Goal: Task Accomplishment & Management: Manage account settings

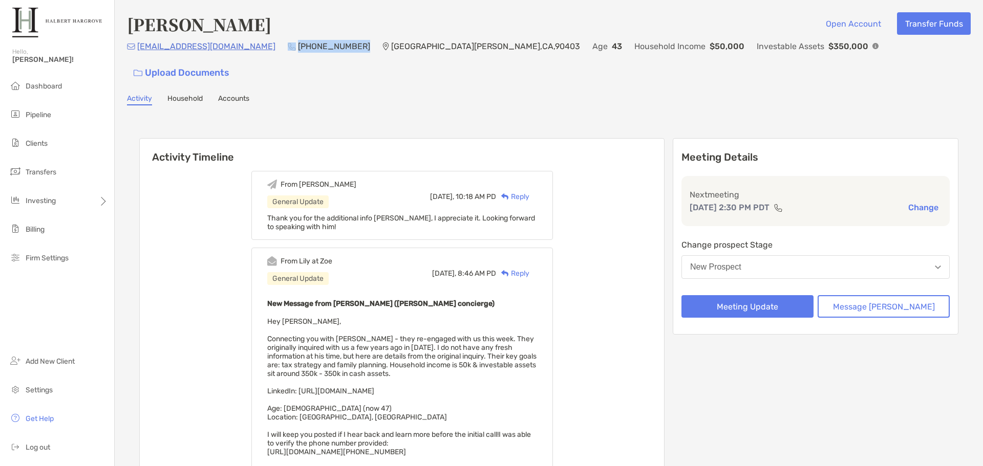
click at [360, 88] on div "[PERSON_NAME] Open Account Transfer Funds [EMAIL_ADDRESS][DOMAIN_NAME] [PHONE_N…" at bounding box center [549, 353] width 868 height 706
click at [751, 295] on button "Meeting Update" at bounding box center [747, 306] width 132 height 23
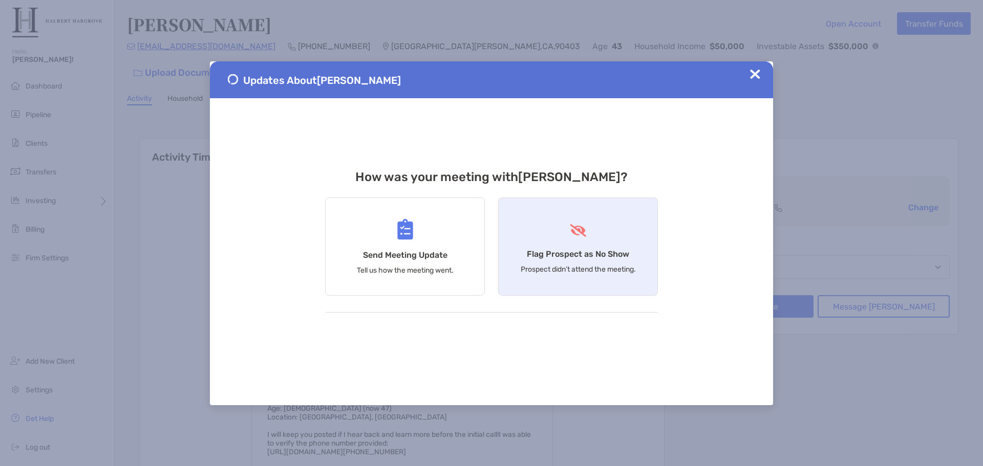
click at [560, 255] on h4 "Flag Prospect as No Show" at bounding box center [578, 254] width 102 height 10
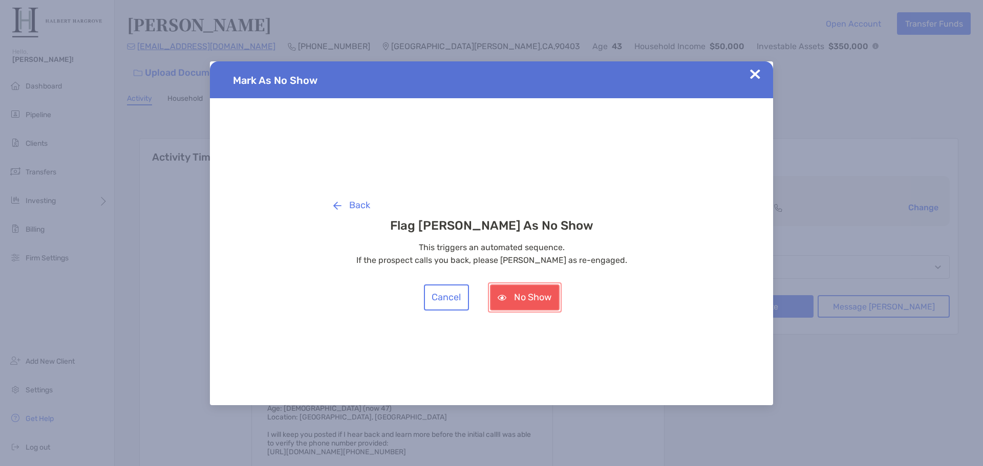
click at [526, 300] on button "No Show" at bounding box center [525, 298] width 70 height 26
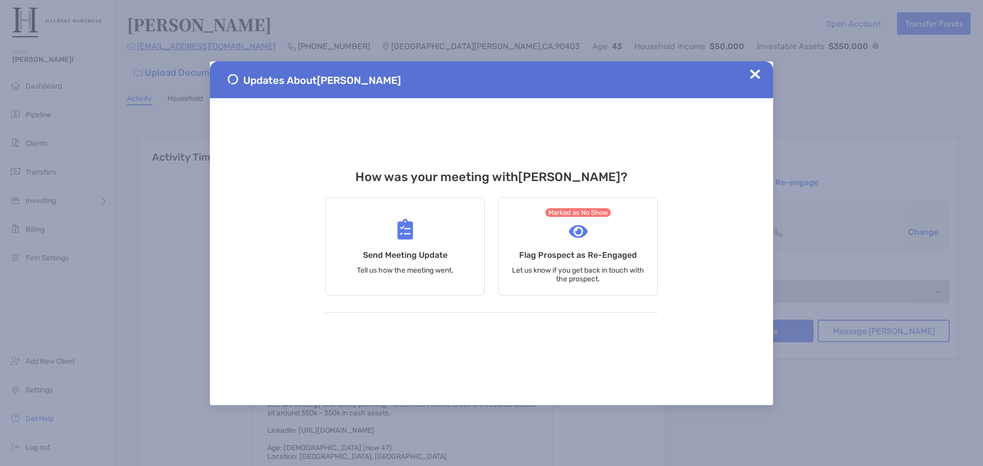
click at [760, 66] on div "Updates About [PERSON_NAME]" at bounding box center [491, 79] width 563 height 37
click at [751, 74] on img at bounding box center [755, 74] width 10 height 10
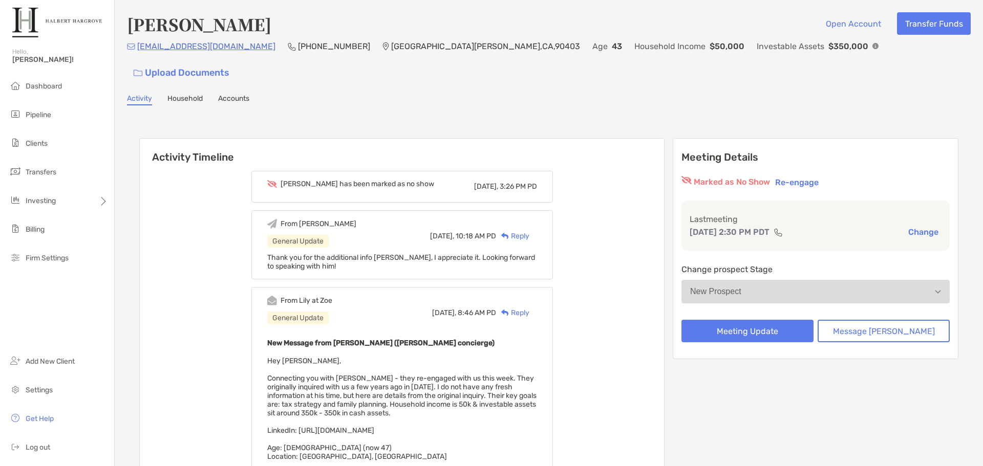
click at [487, 116] on div "Activity Timeline [PERSON_NAME] has been marked as no show [DATE], 3:26 PM PD F…" at bounding box center [549, 424] width 844 height 617
click at [33, 110] on li "Pipeline" at bounding box center [57, 115] width 114 height 20
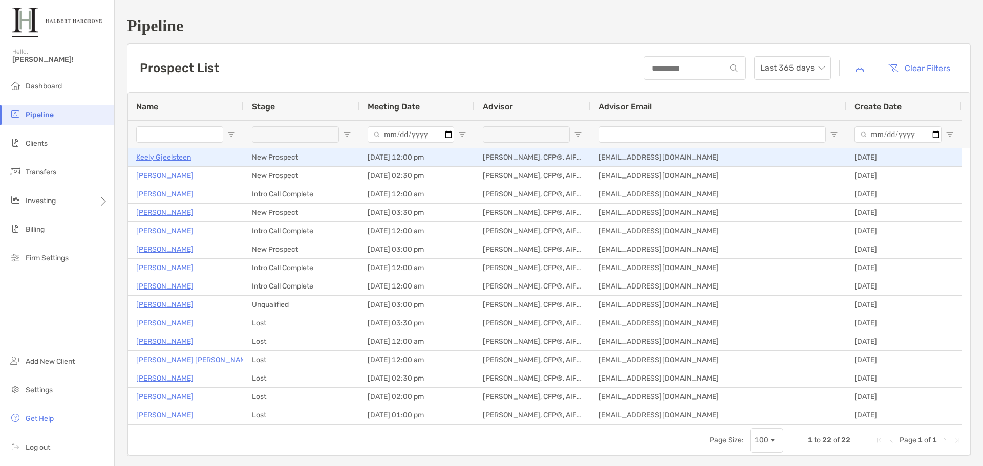
type input "**********"
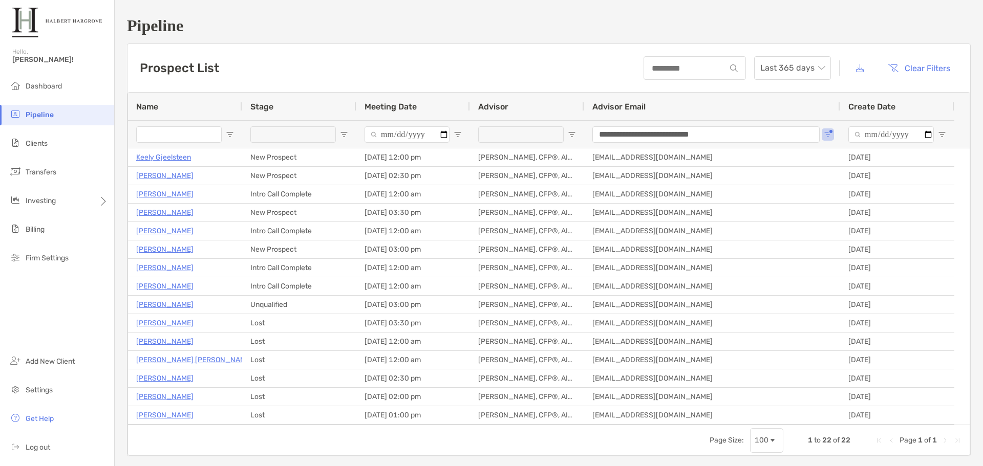
click at [334, 46] on div "Prospect List Last 365 days Clear Filters" at bounding box center [548, 68] width 843 height 48
click at [607, 53] on div "Prospect List Last 365 days Clear Filters" at bounding box center [548, 68] width 843 height 48
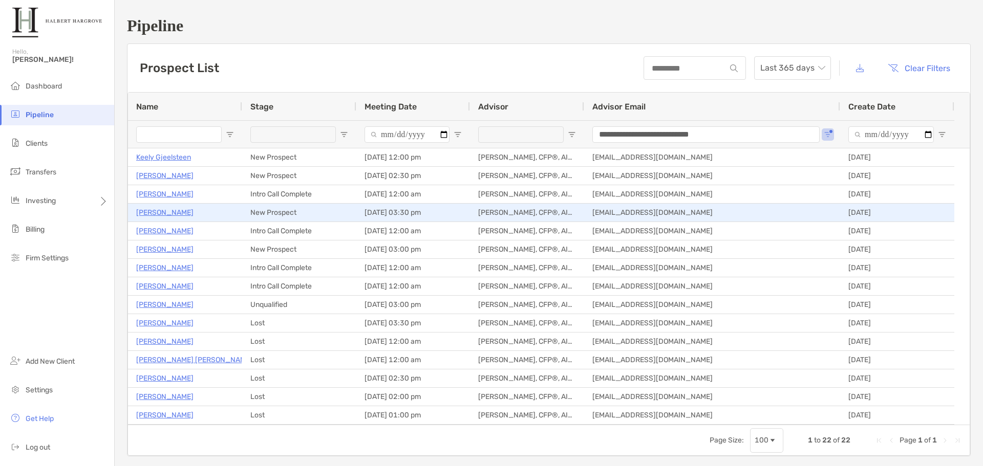
click at [189, 211] on p "[PERSON_NAME]" at bounding box center [164, 212] width 57 height 13
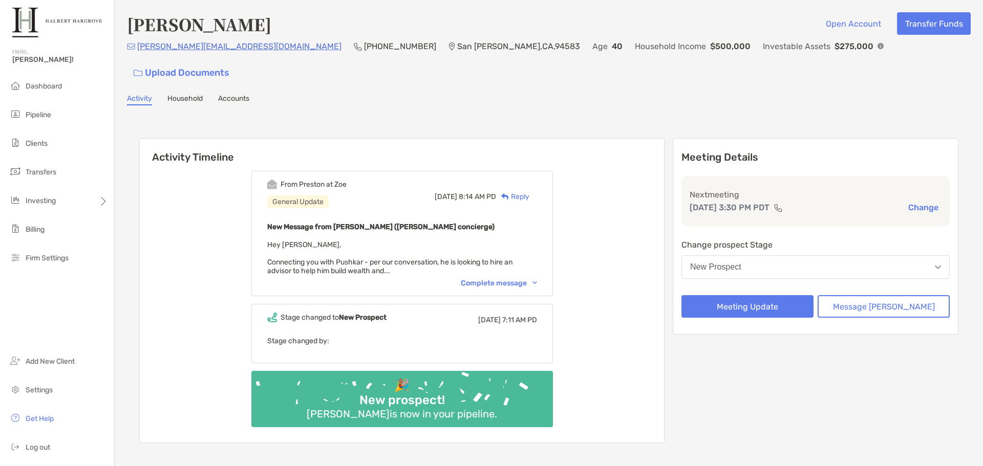
click at [516, 267] on div "From Preston at Zoe General Update Tue, Aug 19 8:14 AM PD Reply New Message fro…" at bounding box center [402, 233] width 302 height 125
click at [519, 279] on div "Complete message" at bounding box center [499, 283] width 76 height 9
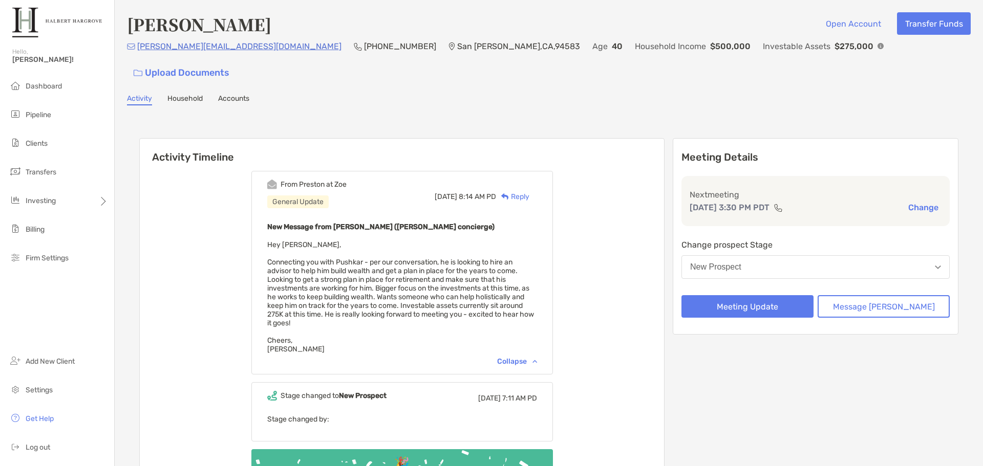
click at [574, 69] on div "Pushkar Priyadarshi Open Account Transfer Funds priyadarshi.pushkar@gmail.com (…" at bounding box center [549, 279] width 868 height 559
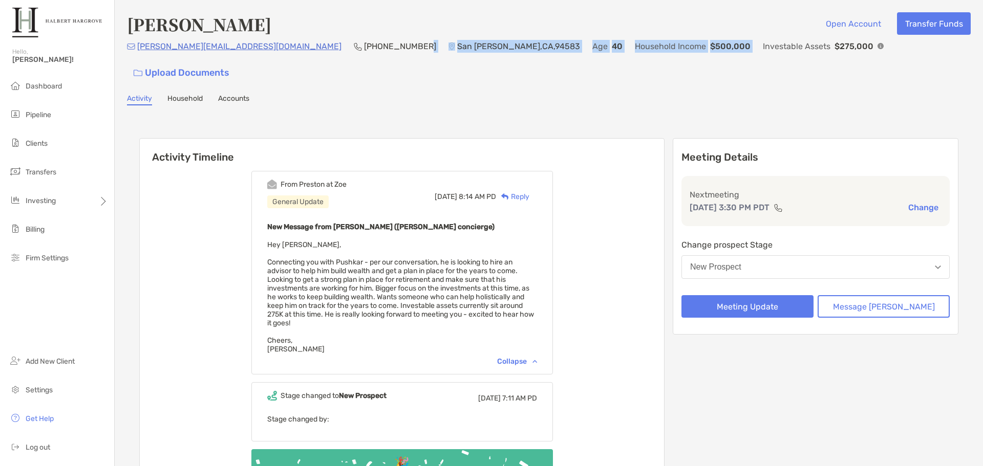
drag, startPoint x: 622, startPoint y: 52, endPoint x: 410, endPoint y: 37, distance: 213.0
click at [333, 49] on div "priyadarshi.pushkar@gmail.com (781) 333-7984 San Ramon , CA , 94583 Age 40 Hous…" at bounding box center [549, 62] width 844 height 44
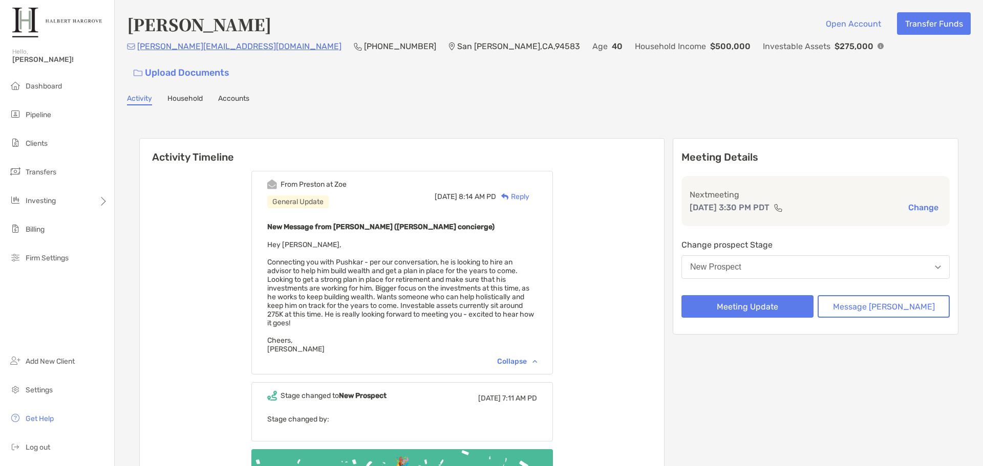
click at [437, 34] on div "Pushkar Priyadarshi Open Account Transfer Funds" at bounding box center [549, 24] width 844 height 24
click at [764, 90] on div "Pushkar Priyadarshi Open Account Transfer Funds priyadarshi.pushkar@gmail.com (…" at bounding box center [549, 279] width 868 height 559
click at [611, 116] on div "Activity Timeline From Preston at Zoe General Update Tue, Aug 19 8:14 AM PD Rep…" at bounding box center [549, 331] width 844 height 431
click at [601, 116] on div "Activity Timeline From Preston at Zoe General Update Tue, Aug 19 8:14 AM PD Rep…" at bounding box center [549, 331] width 844 height 431
click at [876, 116] on div "Activity Timeline From Preston at Zoe General Update Tue, Aug 19 8:14 AM PD Rep…" at bounding box center [549, 331] width 844 height 431
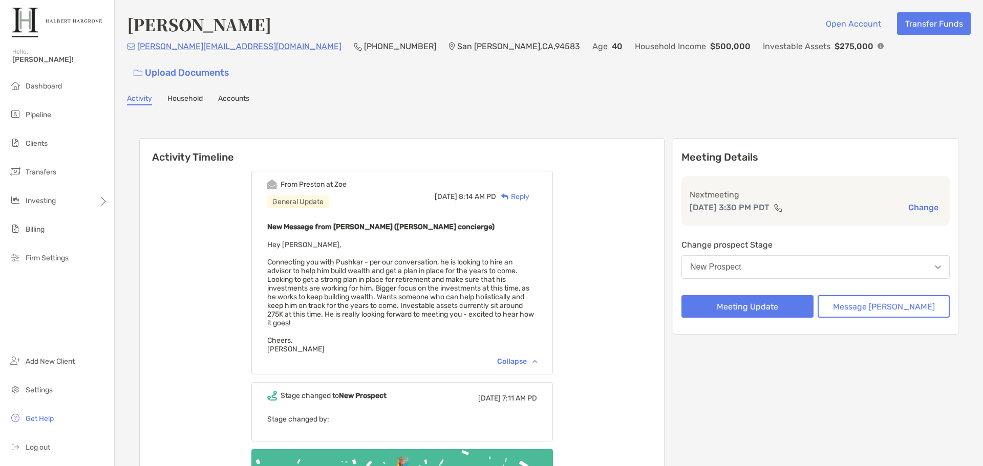
click at [685, 128] on div "Activity Timeline From Preston at Zoe General Update Tue, Aug 19 8:14 AM PD Rep…" at bounding box center [548, 331] width 819 height 407
click at [232, 128] on div "Activity Timeline From Preston at Zoe General Update Tue, Aug 19 8:14 AM PD Rep…" at bounding box center [548, 331] width 819 height 407
click at [606, 26] on div "Pushkar Priyadarshi Open Account Transfer Funds" at bounding box center [549, 24] width 844 height 24
click at [596, 94] on div "Activity Household Accounts" at bounding box center [549, 99] width 844 height 11
click at [710, 48] on p "$500,000" at bounding box center [730, 46] width 40 height 13
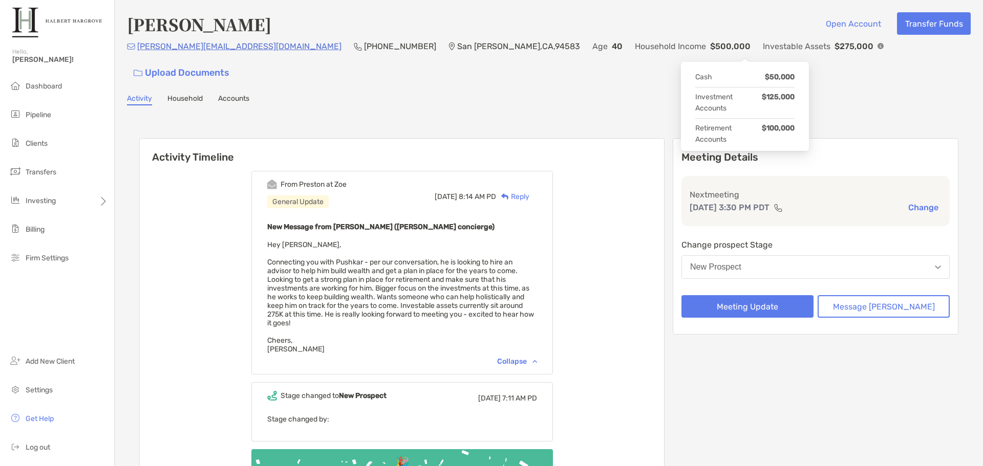
click at [878, 51] on figure at bounding box center [881, 46] width 6 height 10
click at [620, 87] on div "Pushkar Priyadarshi Open Account Transfer Funds priyadarshi.pushkar@gmail.com (…" at bounding box center [549, 279] width 868 height 559
click at [878, 49] on img at bounding box center [881, 46] width 6 height 6
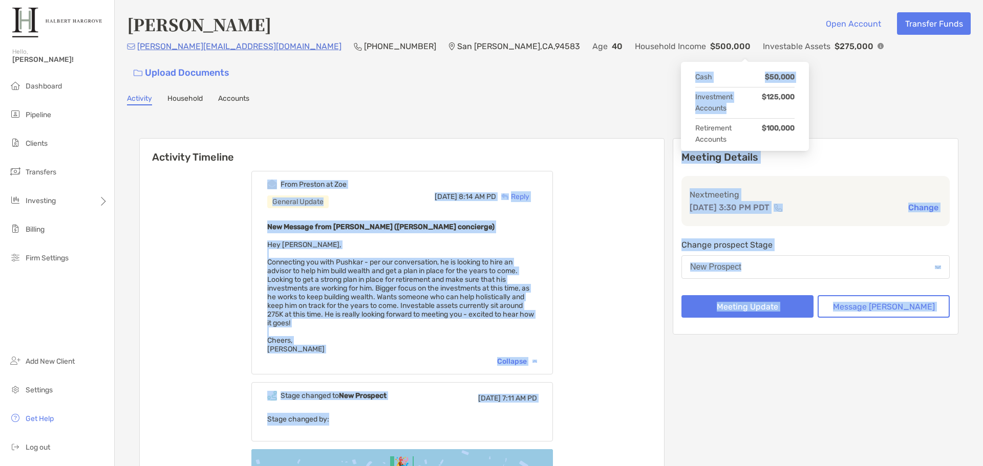
drag, startPoint x: 734, startPoint y: 108, endPoint x: 656, endPoint y: 96, distance: 79.3
click at [656, 96] on body "Hello, Jake! Dashboard Pipeline Clients Transfers Investing Billing Firm Settin…" at bounding box center [491, 233] width 983 height 466
click at [656, 116] on div "Activity Timeline From Preston at Zoe General Update Tue, Aug 19 8:14 AM PD Rep…" at bounding box center [549, 331] width 844 height 431
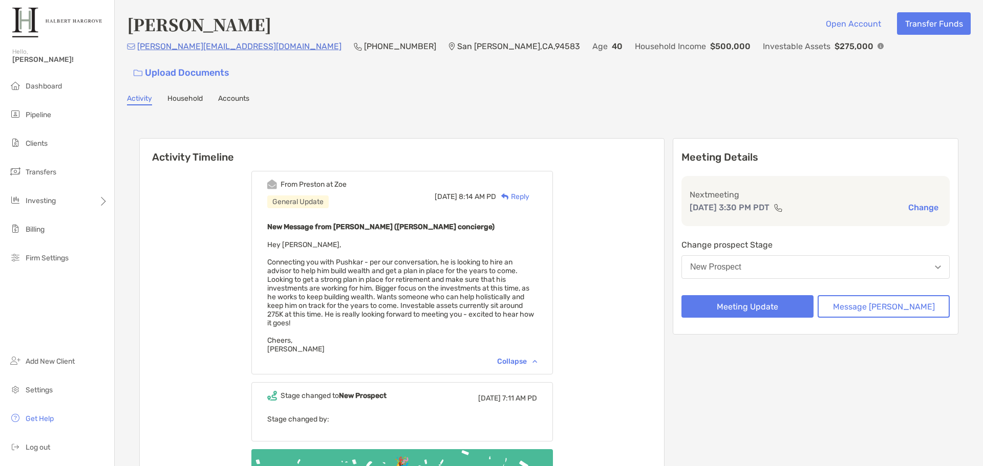
click at [620, 88] on div "Pushkar Priyadarshi Open Account Transfer Funds priyadarshi.pushkar@gmail.com (…" at bounding box center [549, 279] width 868 height 559
click at [363, 116] on div "Activity Timeline From Preston at Zoe General Update Tue, Aug 19 8:14 AM PD Rep…" at bounding box center [549, 331] width 844 height 431
click at [560, 28] on div "Pushkar Priyadarshi Open Account Transfer Funds" at bounding box center [549, 24] width 844 height 24
click at [332, 116] on div "Activity Timeline From Preston at Zoe General Update Tue, Aug 19 8:14 AM PD Rep…" at bounding box center [549, 331] width 844 height 431
